Goal: Task Accomplishment & Management: Use online tool/utility

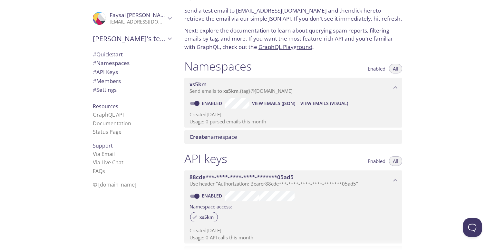
scroll to position [25, 0]
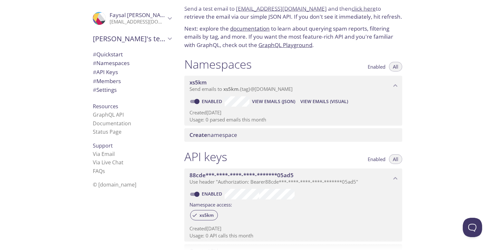
click at [197, 83] on span "xs5km" at bounding box center [198, 82] width 17 height 7
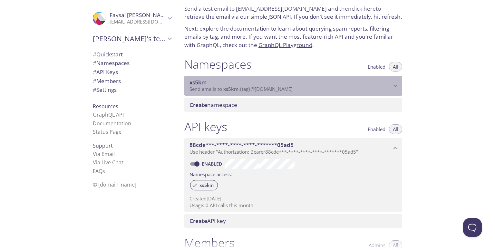
click at [197, 83] on span "xs5km" at bounding box center [198, 82] width 17 height 7
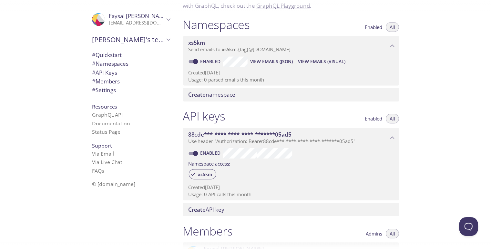
scroll to position [0, 0]
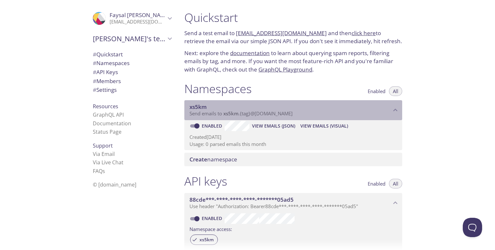
click at [194, 109] on span "xs5km" at bounding box center [198, 106] width 17 height 7
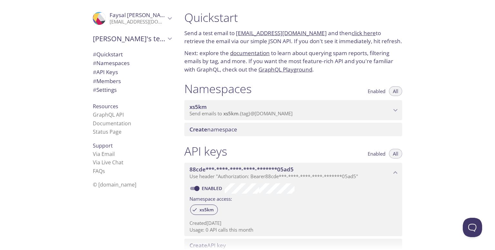
click at [194, 109] on span "xs5km" at bounding box center [198, 106] width 17 height 7
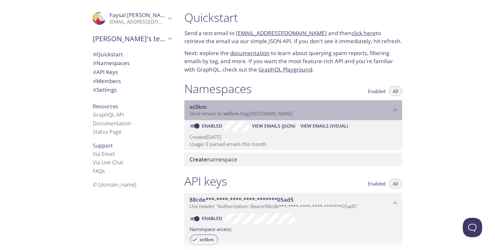
drag, startPoint x: 194, startPoint y: 109, endPoint x: 187, endPoint y: 107, distance: 6.3
click at [187, 107] on div "xs5km Send emails to xs5km . {tag} @inbox.testmail.app" at bounding box center [293, 110] width 218 height 20
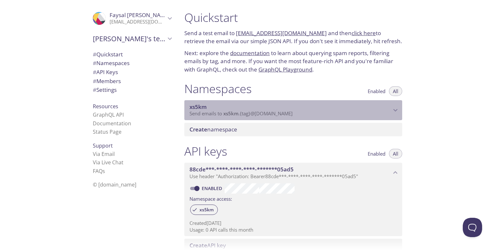
click at [187, 107] on div "xs5km Send emails to xs5km . {tag} @inbox.testmail.app" at bounding box center [293, 110] width 218 height 20
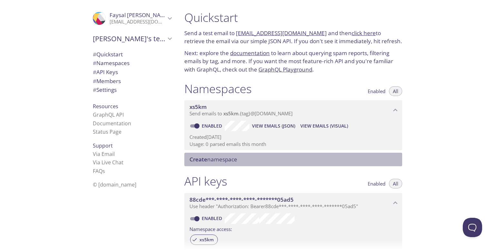
click at [248, 163] on div "Create namespace" at bounding box center [293, 160] width 218 height 14
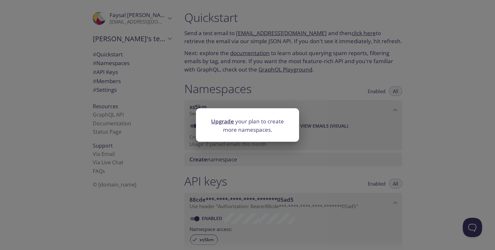
click at [228, 124] on link "Upgrade" at bounding box center [222, 121] width 23 height 7
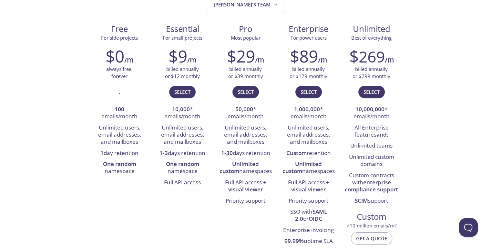
scroll to position [85, 0]
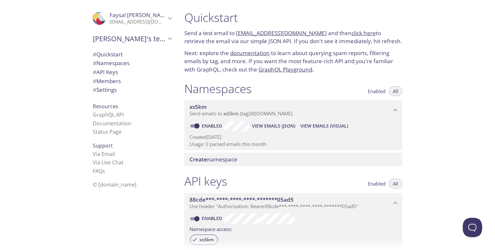
click at [359, 32] on link "click here" at bounding box center [364, 32] width 24 height 7
click at [311, 125] on span "View Emails (Visual)" at bounding box center [325, 126] width 48 height 8
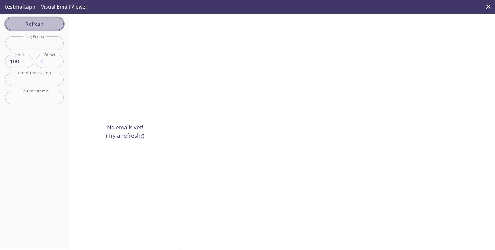
click at [37, 19] on button "Refresh" at bounding box center [34, 24] width 59 height 12
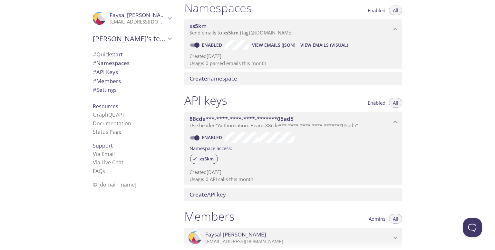
scroll to position [81, 0]
click at [212, 160] on span "xs5km" at bounding box center [207, 159] width 22 height 6
click at [209, 156] on span "xs5km" at bounding box center [207, 159] width 22 height 6
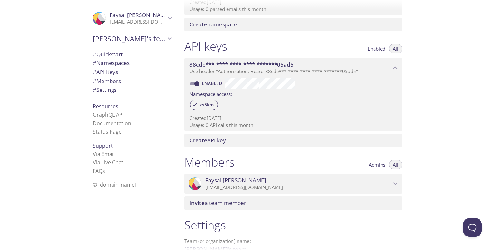
scroll to position [135, 0]
click at [110, 121] on link "Documentation" at bounding box center [112, 123] width 38 height 7
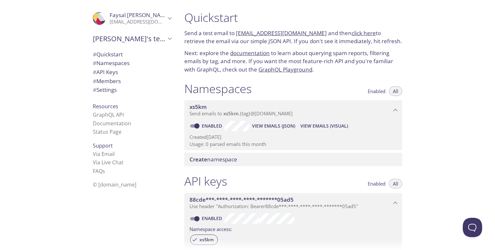
click at [262, 79] on div "Namespaces Enabled All xs5km Send emails to xs5km . {tag} @inbox.testmail.app E…" at bounding box center [293, 124] width 228 height 93
click at [295, 71] on link "GraphQL Playground" at bounding box center [286, 69] width 54 height 7
click at [284, 128] on span "View Emails (JSON)" at bounding box center [273, 126] width 43 height 8
click at [108, 134] on link "Status Page" at bounding box center [107, 131] width 29 height 7
click at [111, 123] on link "Documentation" at bounding box center [112, 123] width 38 height 7
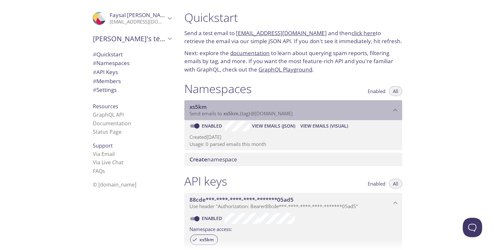
click at [204, 106] on span "xs5km" at bounding box center [198, 106] width 17 height 7
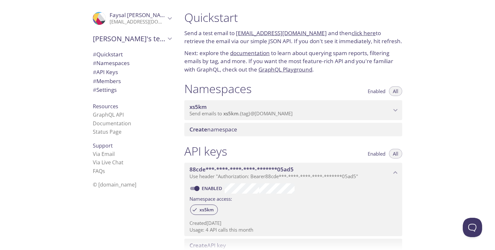
click at [204, 106] on span "xs5km" at bounding box center [198, 106] width 17 height 7
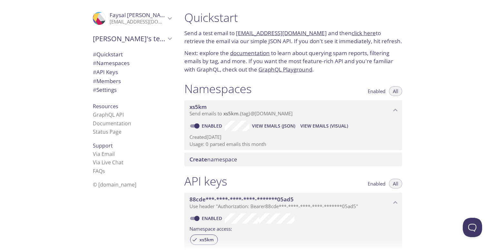
click at [204, 106] on span "xs5km" at bounding box center [198, 106] width 17 height 7
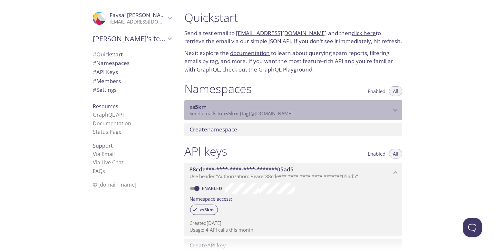
click at [204, 106] on span "xs5km" at bounding box center [198, 106] width 17 height 7
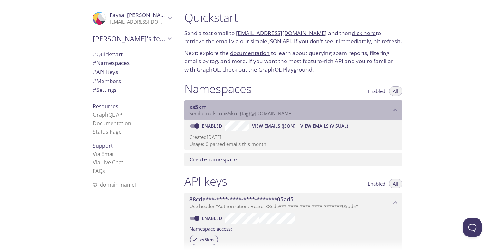
click at [204, 106] on span "xs5km" at bounding box center [198, 106] width 17 height 7
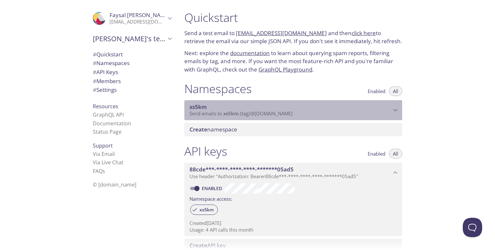
click at [204, 106] on span "xs5km" at bounding box center [198, 106] width 17 height 7
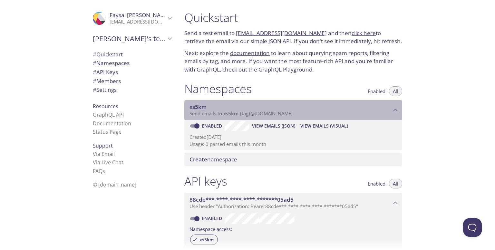
click at [248, 113] on span "Send emails to xs5km . {tag} @inbox.testmail.app" at bounding box center [241, 113] width 103 height 6
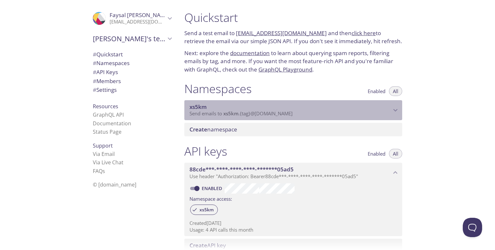
click at [248, 113] on span "Send emails to xs5km . {tag} @inbox.testmail.app" at bounding box center [241, 113] width 103 height 6
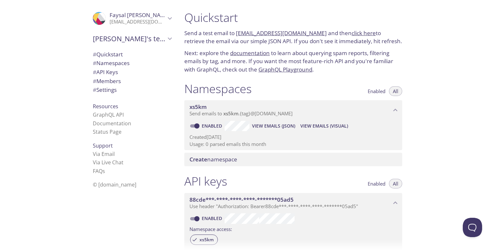
click at [237, 143] on p "Usage: 0 parsed emails this month" at bounding box center [294, 144] width 208 height 7
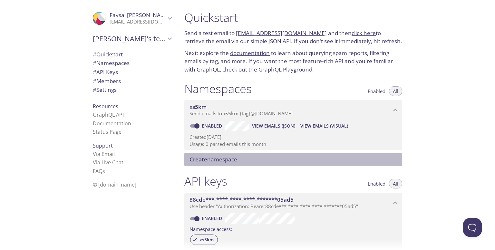
click at [237, 158] on span "Create namespace" at bounding box center [214, 159] width 48 height 7
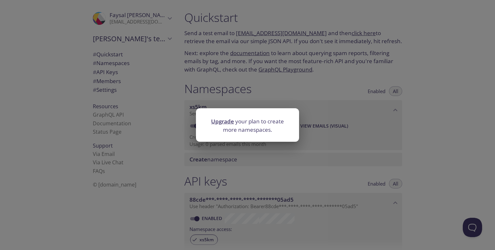
click at [251, 154] on div "Upgrade your plan to create more namespaces." at bounding box center [247, 125] width 495 height 250
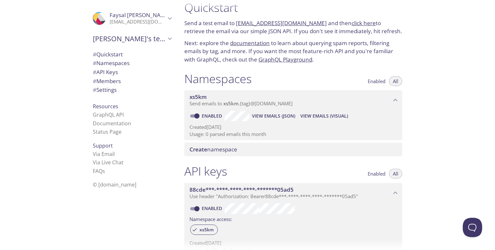
scroll to position [10, 0]
click at [376, 82] on span "Enabled" at bounding box center [377, 82] width 18 height 0
click at [393, 82] on span "All" at bounding box center [395, 82] width 5 height 0
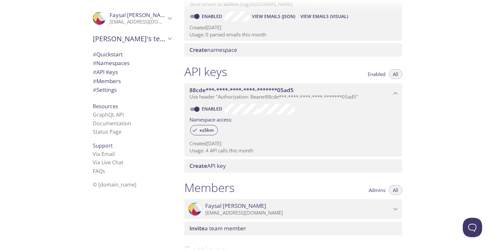
scroll to position [111, 0]
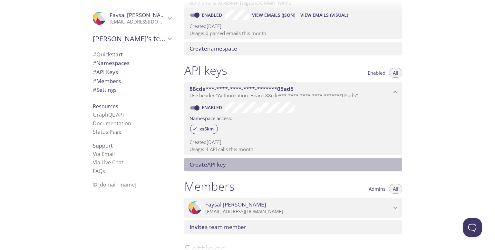
click at [242, 164] on span "Create API key" at bounding box center [295, 164] width 210 height 7
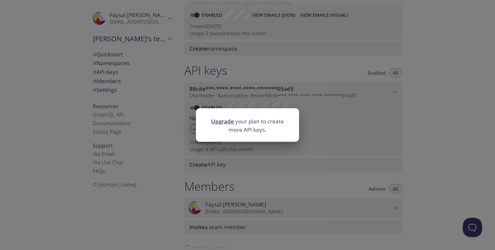
click at [320, 148] on div "Upgrade your plan to create more API keys." at bounding box center [247, 125] width 495 height 250
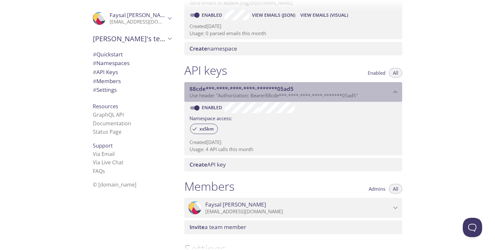
click at [369, 89] on span "88cde***-****-****-****-*******05ad5" at bounding box center [291, 88] width 202 height 7
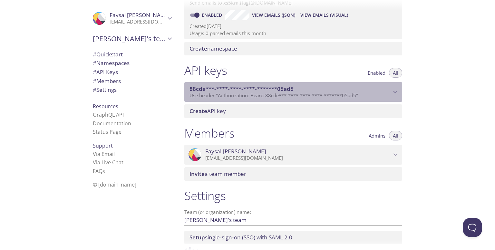
click at [369, 89] on span "88cde***-****-****-****-*******05ad5" at bounding box center [291, 88] width 202 height 7
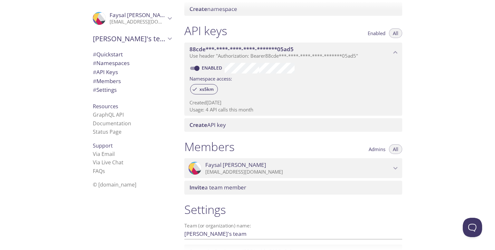
scroll to position [208, 0]
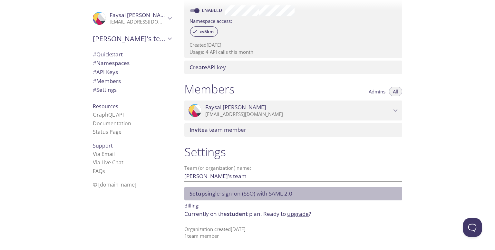
click at [320, 200] on div "Setup single-sign-on (SSO) with SAML 2.0" at bounding box center [293, 194] width 218 height 14
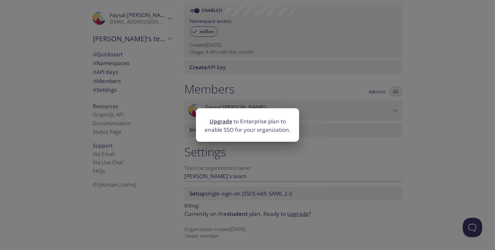
click at [343, 150] on div "Upgrade to Enterprise plan to enable SSO for your organization." at bounding box center [247, 125] width 495 height 250
